Goal: Feedback & Contribution: Leave review/rating

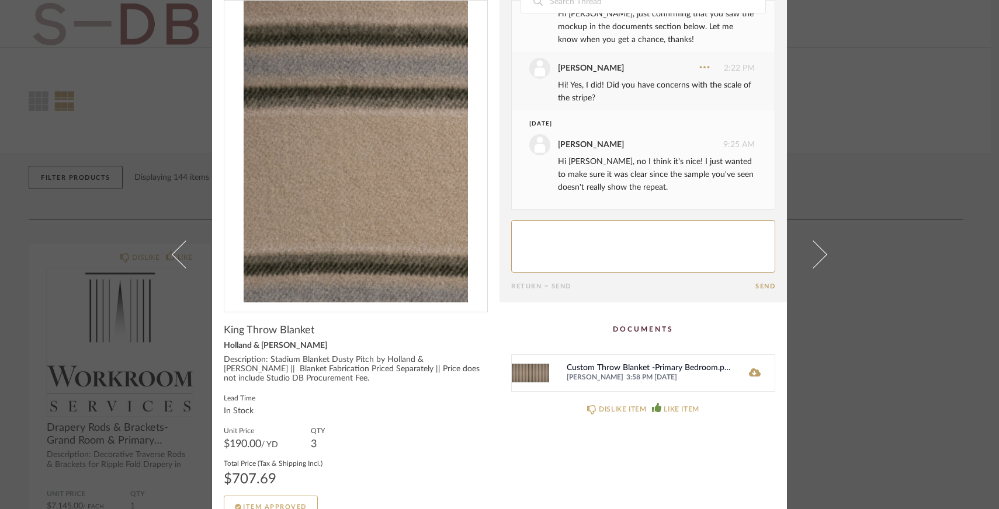
scroll to position [64, 0]
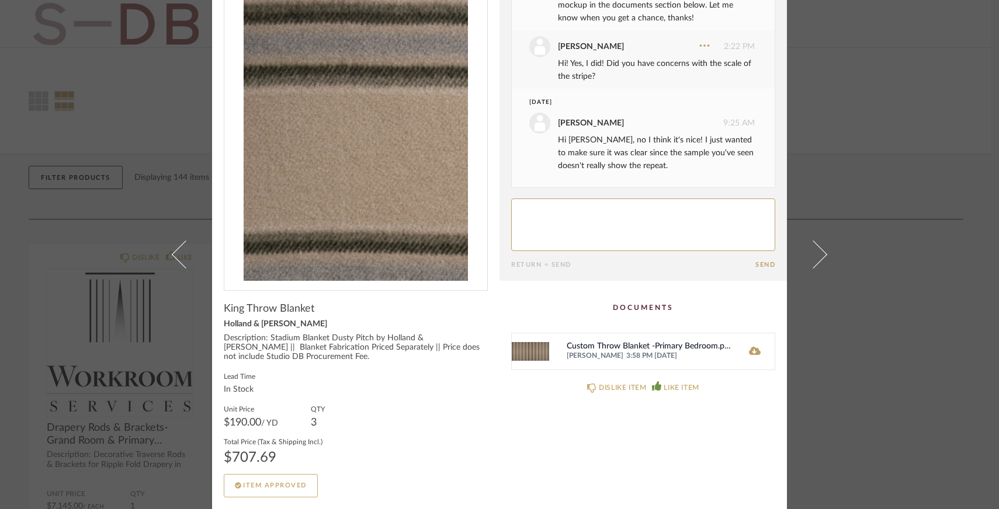
click at [531, 357] on img at bounding box center [530, 352] width 37 height 36
click at [749, 352] on icon at bounding box center [755, 351] width 12 height 8
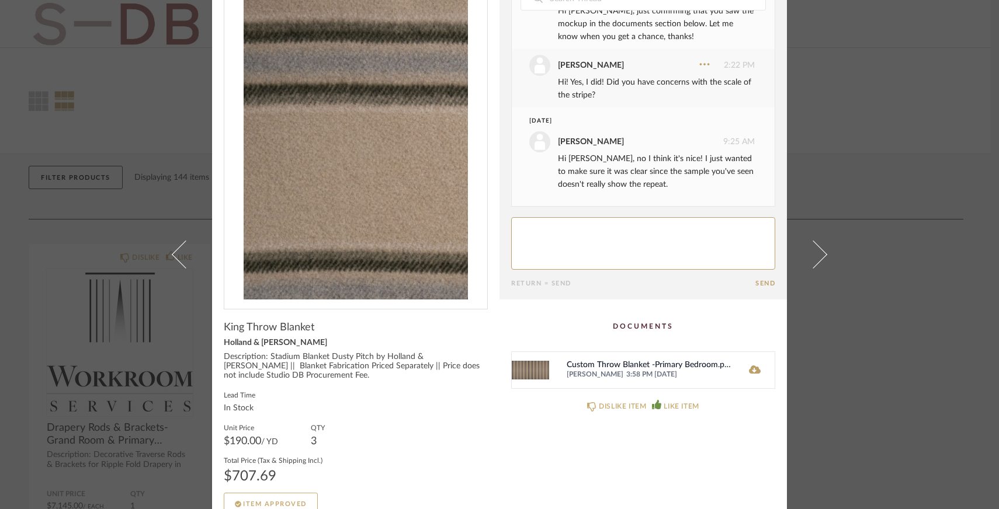
click at [584, 268] on textarea at bounding box center [643, 243] width 264 height 53
drag, startPoint x: 266, startPoint y: 356, endPoint x: 440, endPoint y: 355, distance: 174.1
click at [440, 355] on div "Description: Stadium Blanket Dusty Pitch by Holland & [PERSON_NAME] || Blanket …" at bounding box center [356, 367] width 264 height 28
copy div "Stadium Blanket Dusty Pitch by Holland & [PERSON_NAME]"
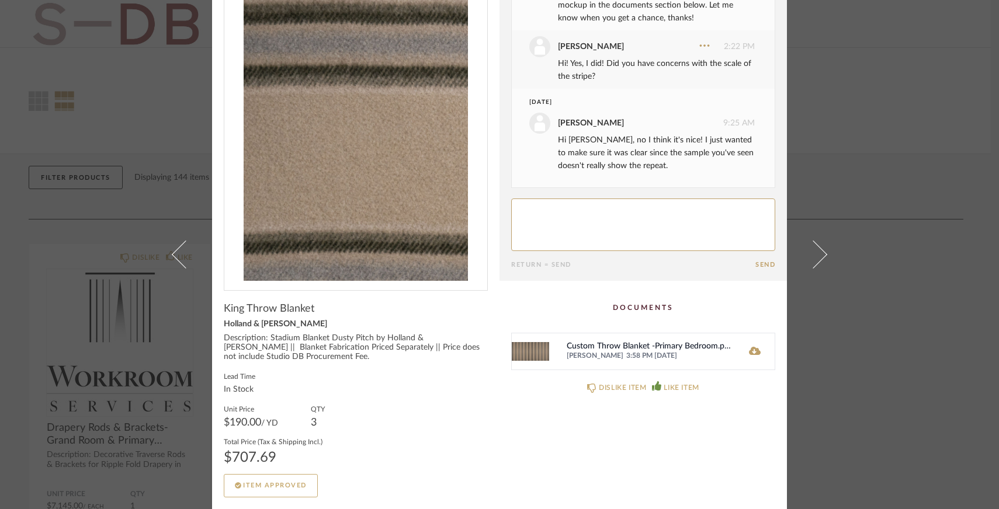
click at [565, 197] on div "Date [DATE] [PERSON_NAME] 7:58 PM Liked this item. [DATE] [PERSON_NAME] 11:18 A…" at bounding box center [643, 123] width 264 height 290
click at [566, 208] on textarea at bounding box center [643, 225] width 264 height 53
type textarea "Sounds good! Looks great :)"
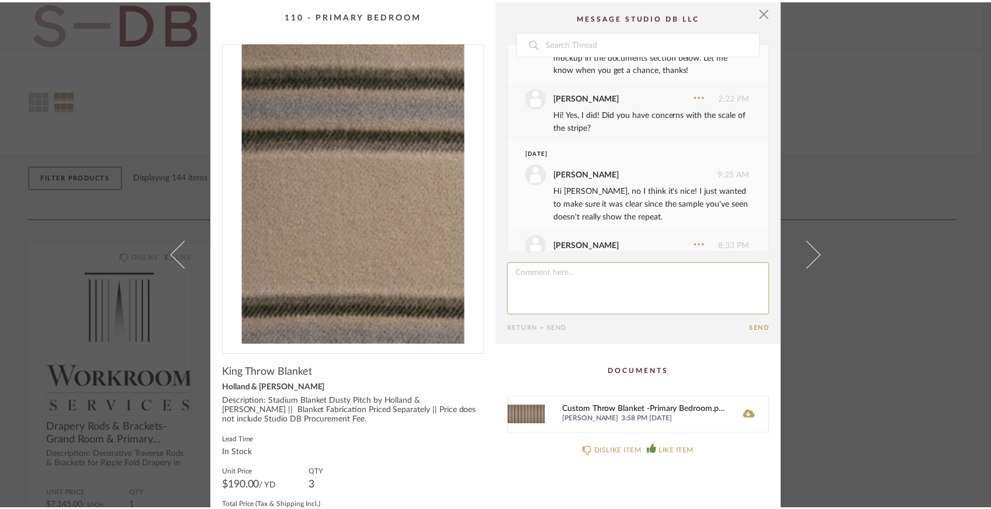
scroll to position [430, 0]
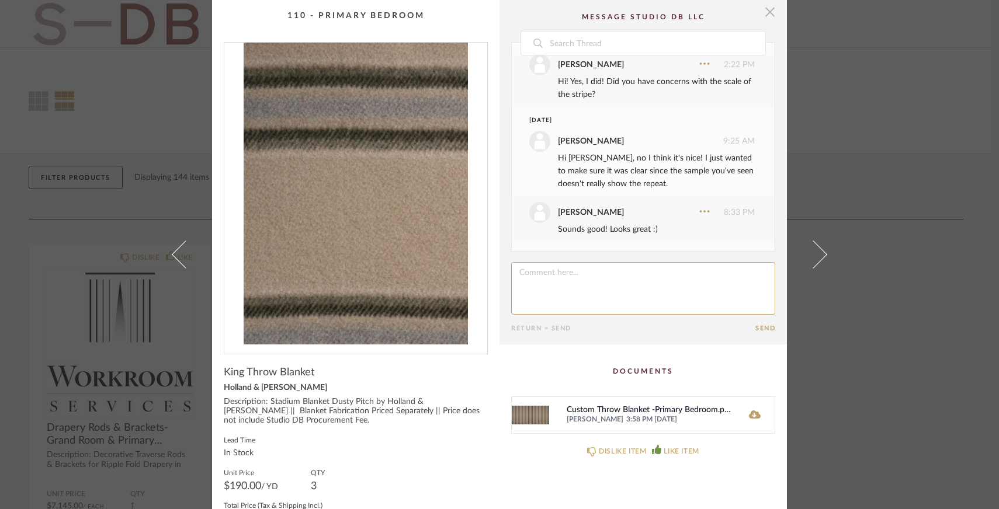
click at [768, 16] on span "button" at bounding box center [769, 11] width 23 height 23
